Goal: Check status

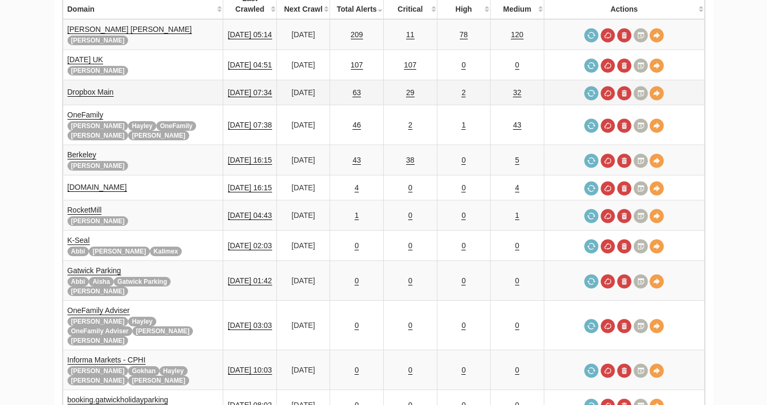
scroll to position [199, 0]
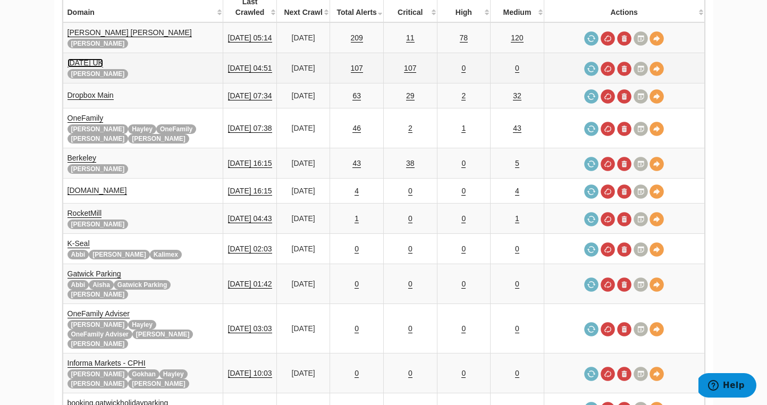
click at [89, 58] on link "[DATE] UK" at bounding box center [86, 62] width 36 height 9
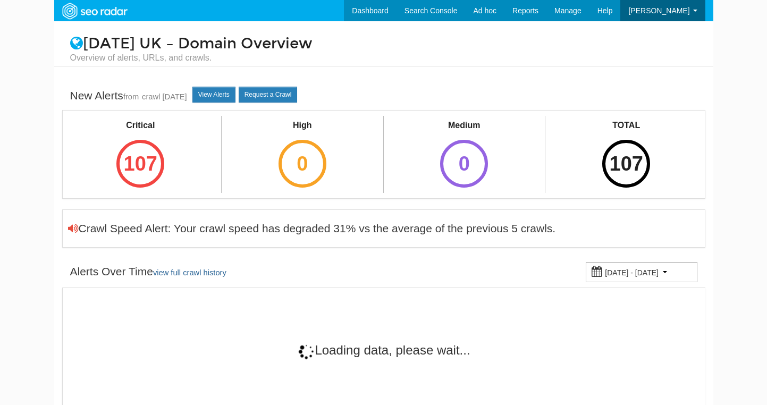
scroll to position [43, 0]
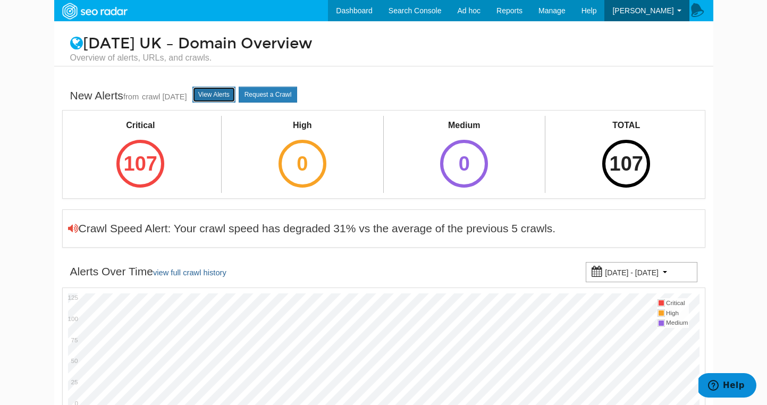
click at [214, 97] on link "View Alerts" at bounding box center [213, 95] width 43 height 16
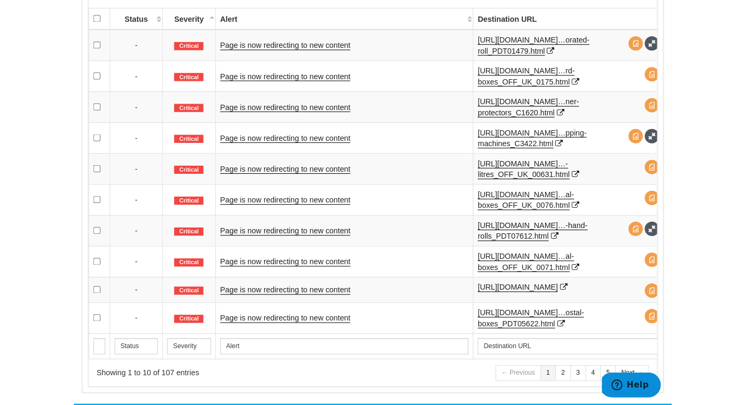
scroll to position [527, 0]
